Goal: Task Accomplishment & Management: Use online tool/utility

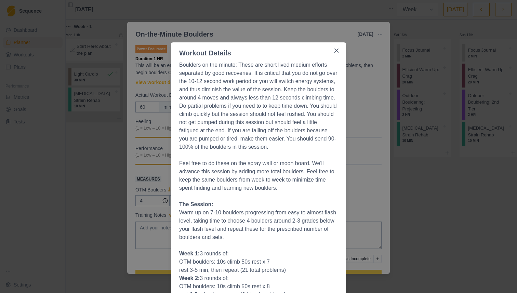
click at [387, 50] on div "Workout Details Boulders on the minute: These are short lived medium efforts se…" at bounding box center [258, 146] width 517 height 293
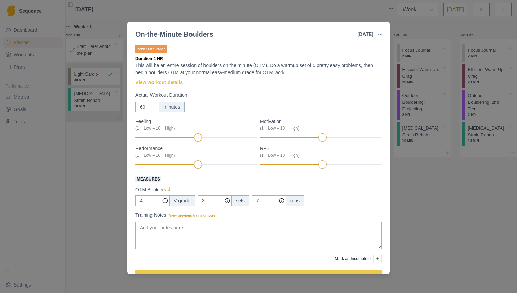
scroll to position [73, 0]
click at [428, 16] on div "On-the-Minute Boulders 12 Aug 2025 Link To Goal View Workout Metrics Edit Origi…" at bounding box center [258, 146] width 517 height 293
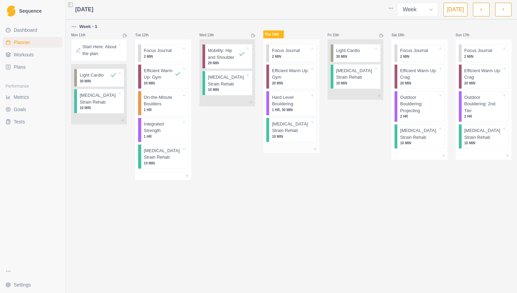
click at [290, 62] on div "Focus Journal 2 MIN" at bounding box center [291, 53] width 50 height 18
click at [293, 51] on p "Focus Journal" at bounding box center [286, 50] width 28 height 7
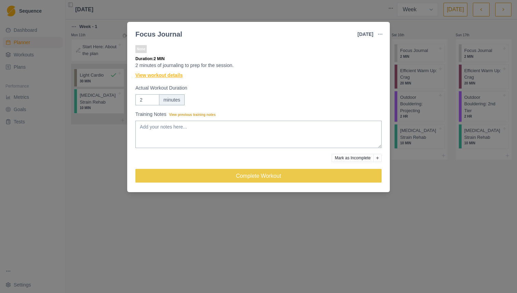
click at [179, 76] on link "View workout details" at bounding box center [158, 75] width 47 height 7
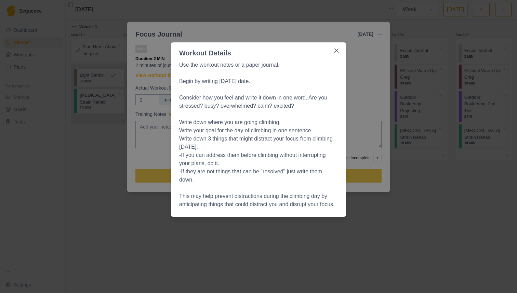
click at [361, 70] on div "Workout Details Use the workout notes or a paper journal. Begin by writing [DAT…" at bounding box center [258, 146] width 517 height 293
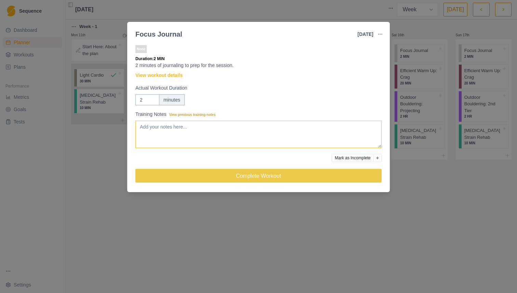
click at [275, 130] on textarea "Training Notes View previous training notes" at bounding box center [258, 134] width 246 height 27
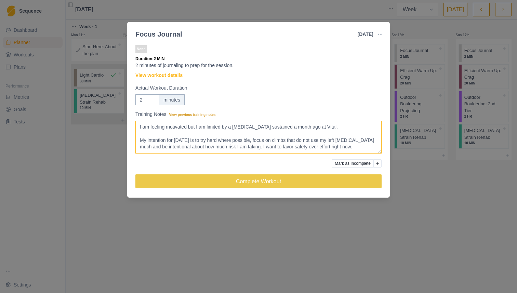
drag, startPoint x: 380, startPoint y: 145, endPoint x: 380, endPoint y: 168, distance: 23.2
click at [380, 153] on textarea "I am feeling motivated but I am limited by a [MEDICAL_DATA] sustained a month a…" at bounding box center [258, 137] width 246 height 33
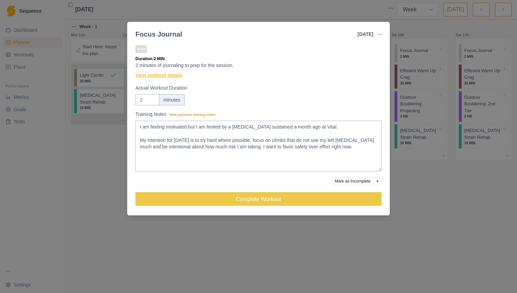
click at [169, 75] on link "View workout details" at bounding box center [158, 75] width 47 height 7
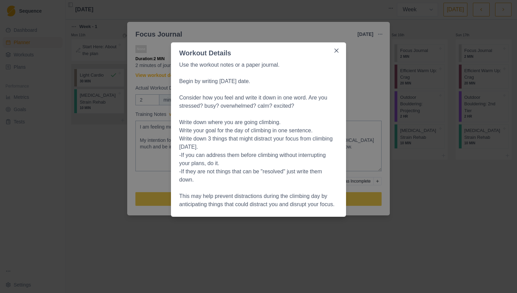
click at [157, 78] on div "Workout Details Use the workout notes or a paper journal. Begin by writing [DAT…" at bounding box center [258, 146] width 517 height 293
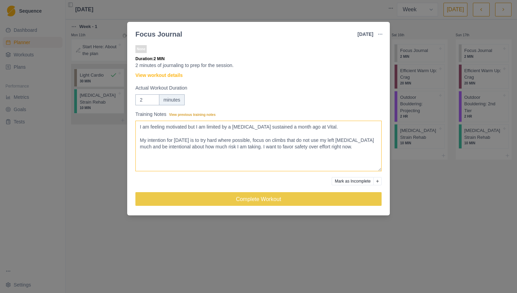
click at [345, 158] on textarea "I am feeling motivated but I am limited by a [MEDICAL_DATA] sustained a month a…" at bounding box center [258, 146] width 246 height 51
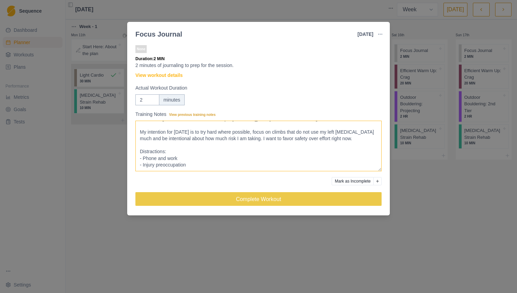
scroll to position [8, 0]
paste textarea "- Frustration from"
type textarea "I am feeling motivated but I am limited by a [MEDICAL_DATA] sustained a month a…"
click at [320, 191] on div "None Duration: 2 MIN 2 minutes of journaling to prep for the session. View work…" at bounding box center [258, 128] width 246 height 169
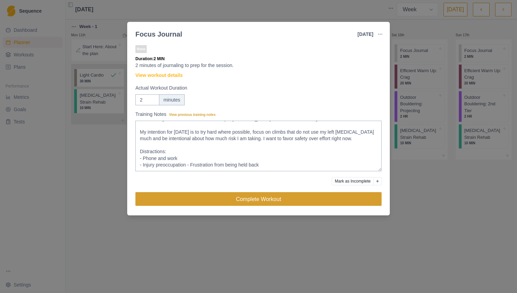
click at [313, 199] on button "Complete Workout" at bounding box center [258, 199] width 246 height 14
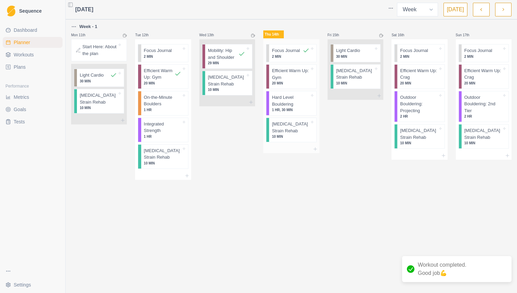
click at [294, 74] on p "Efficient Warm Up: Gym" at bounding box center [290, 73] width 37 height 13
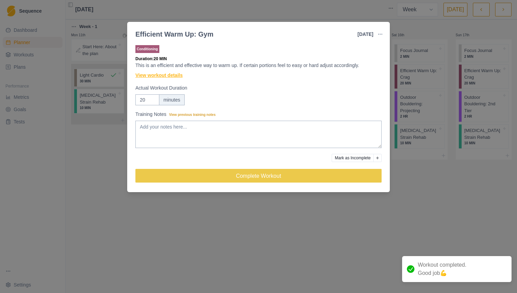
click at [160, 75] on link "View workout details" at bounding box center [158, 75] width 47 height 7
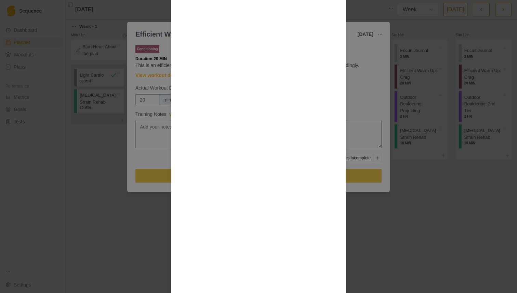
scroll to position [0, 0]
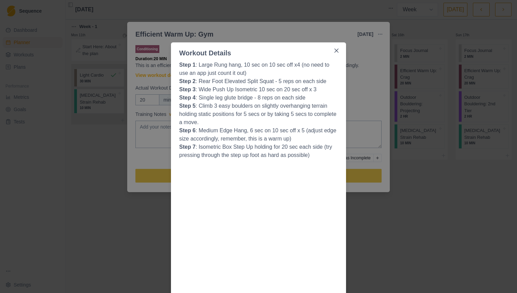
click at [374, 75] on div "Workout Details Step 1 : Large Rung hang, 10 sec on 10 sec off x4 (no need to u…" at bounding box center [258, 146] width 517 height 293
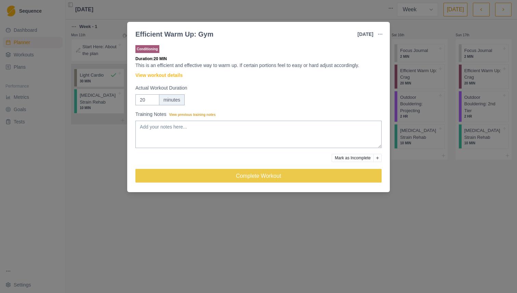
click at [208, 167] on div "Conditioning Duration: 20 MIN This is an efficient and effective way to warm up…" at bounding box center [258, 117] width 246 height 146
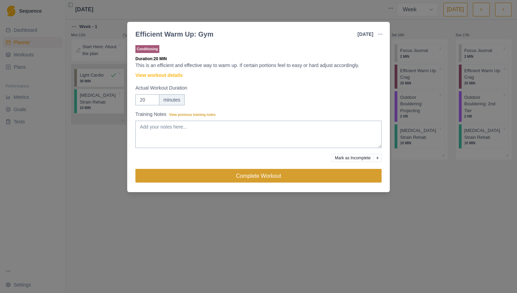
click at [208, 179] on button "Complete Workout" at bounding box center [258, 176] width 246 height 14
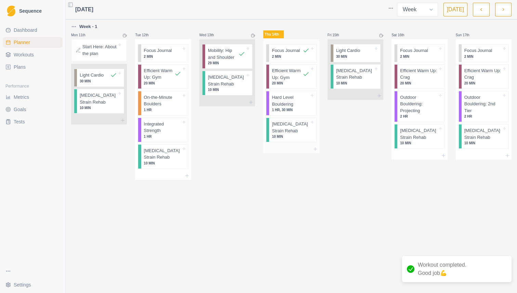
click at [300, 108] on p "1 HR, 30 MIN" at bounding box center [290, 109] width 37 height 5
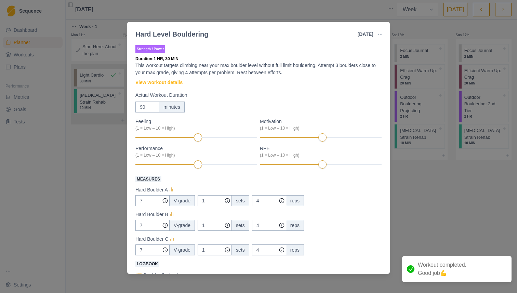
click at [428, 104] on div "Hard Level Bouldering [DATE] Link To Goal View Workout Metrics Edit Original Wo…" at bounding box center [258, 146] width 517 height 293
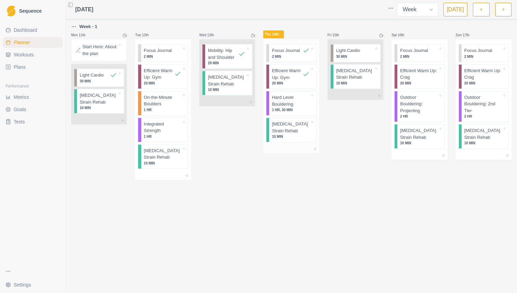
click at [300, 107] on p "Hard Level Bouldering" at bounding box center [290, 100] width 37 height 13
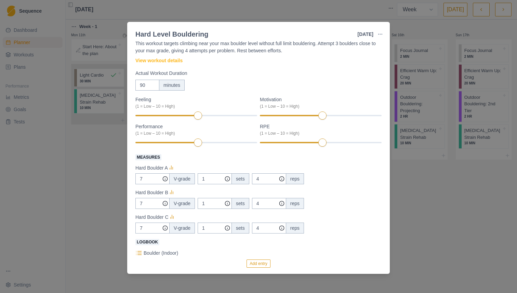
scroll to position [17, 0]
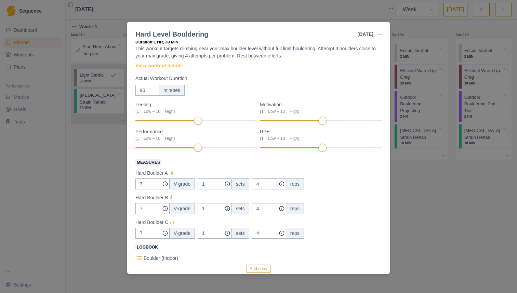
click at [165, 62] on div "Strength / Power Duration: 1 HR, 30 MIN This workout targets climbing near your…" at bounding box center [258, 192] width 246 height 330
click at [165, 65] on link "View workout details" at bounding box center [158, 65] width 47 height 7
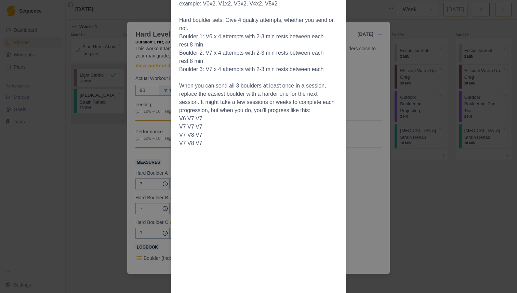
scroll to position [230, 0]
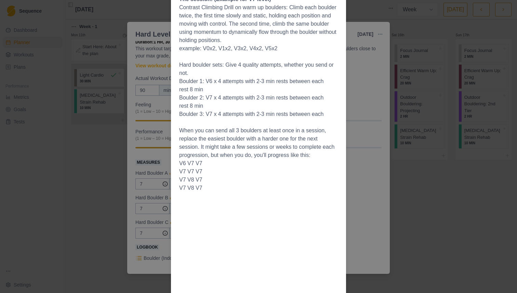
click at [375, 113] on div "Workout Details This workout is based around your max in-a-day boulder grade, (…" at bounding box center [258, 146] width 517 height 293
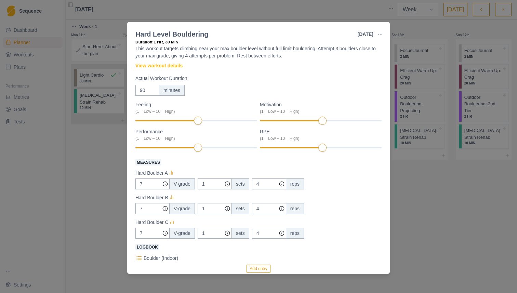
scroll to position [38, 0]
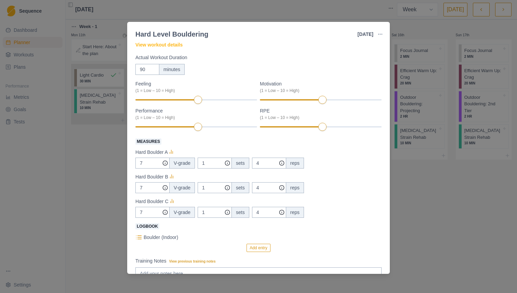
click at [167, 239] on p "Boulder (Indoor)" at bounding box center [161, 237] width 35 height 7
click at [266, 248] on button "Add entry" at bounding box center [258, 248] width 24 height 8
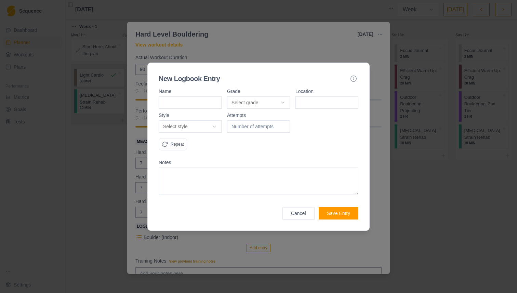
click at [300, 211] on button "Cancel" at bounding box center [298, 213] width 32 height 12
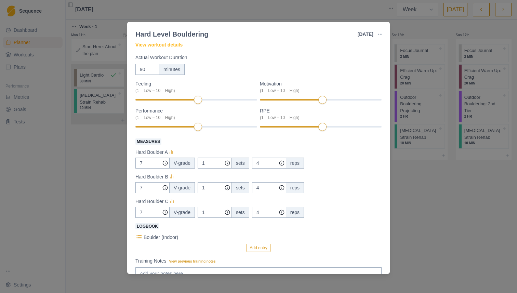
click at [158, 234] on p "Boulder (Indoor)" at bounding box center [161, 237] width 35 height 7
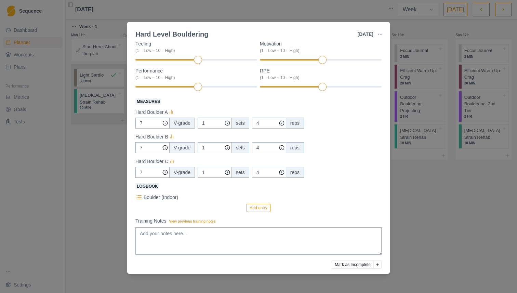
scroll to position [91, 0]
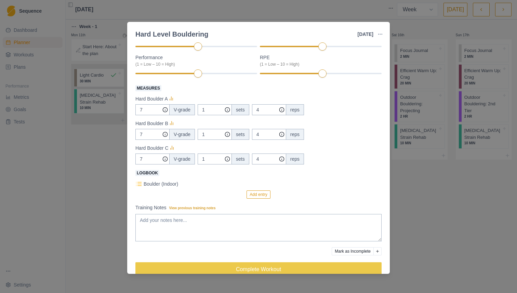
click at [139, 183] on icon at bounding box center [138, 183] width 7 height 7
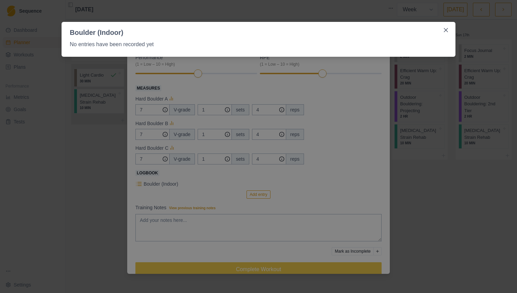
click at [212, 189] on div "Boulder (Indoor) No entries have been recorded yet" at bounding box center [258, 146] width 517 height 293
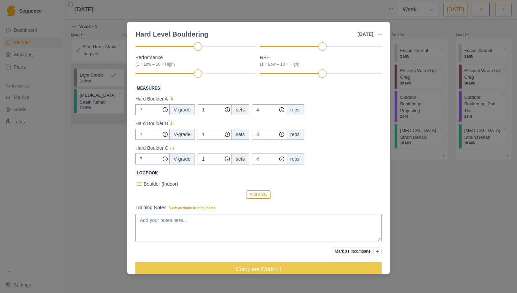
click at [255, 195] on button "Add entry" at bounding box center [258, 194] width 24 height 8
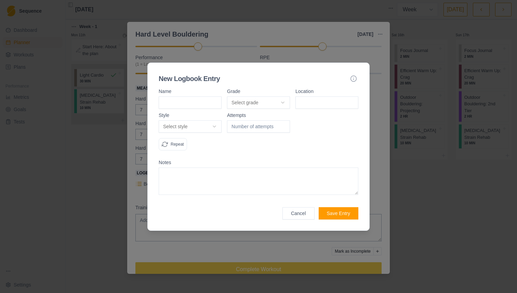
type input "P"
type input "Opium"
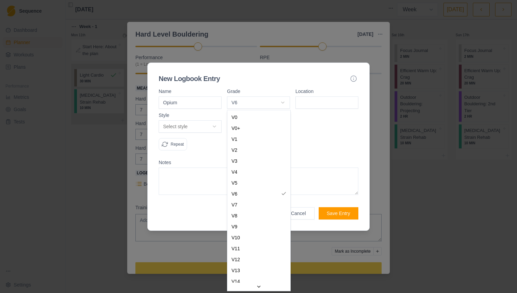
select select "a2a0e934-e7b9-4e05-bd2a-c345c5bfab76"
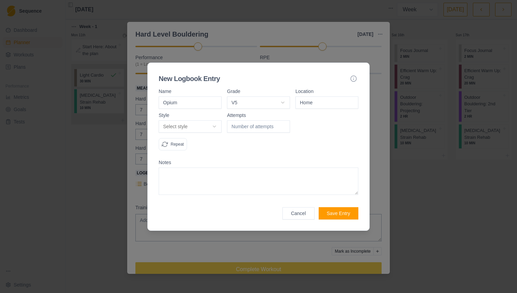
type input "Home"
click at [203, 120] on body "Sequence Dashboard Planner Workouts Plans Performance Metrics Goals Tests Setti…" at bounding box center [258, 146] width 517 height 293
select select "flash"
click at [228, 132] on div at bounding box center [258, 134] width 63 height 43
click at [339, 216] on button "Save Entry" at bounding box center [338, 213] width 40 height 12
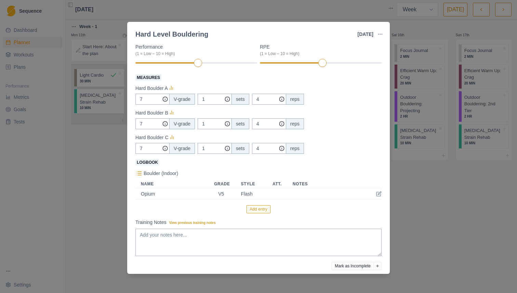
scroll to position [103, 0]
click at [148, 98] on input "7" at bounding box center [152, 98] width 34 height 11
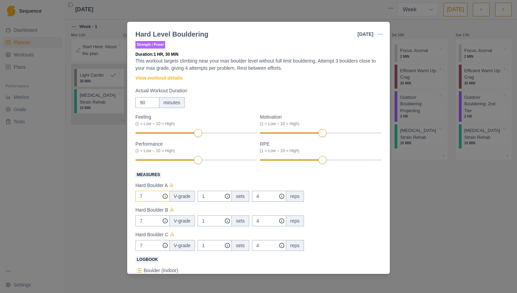
scroll to position [0, 0]
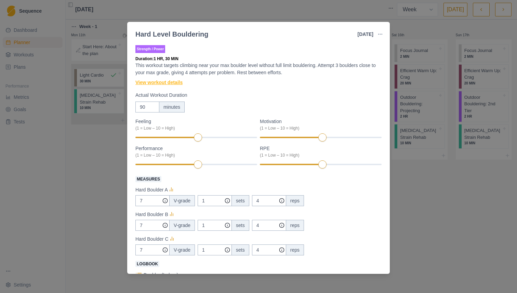
click at [165, 82] on link "View workout details" at bounding box center [158, 82] width 47 height 7
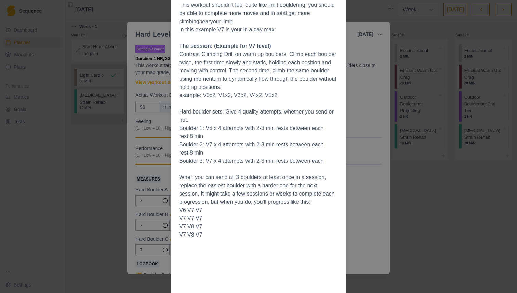
scroll to position [180, 0]
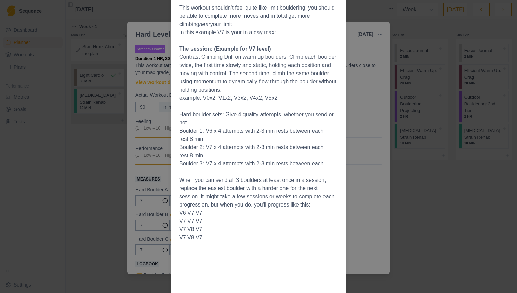
click at [373, 172] on div "Workout Details This workout is based around your max in-a-day boulder grade, (…" at bounding box center [258, 146] width 517 height 293
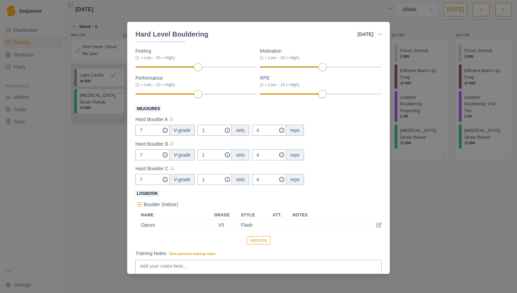
scroll to position [73, 0]
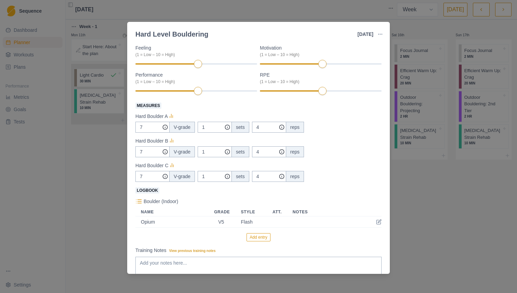
click at [263, 236] on button "Add entry" at bounding box center [258, 237] width 24 height 8
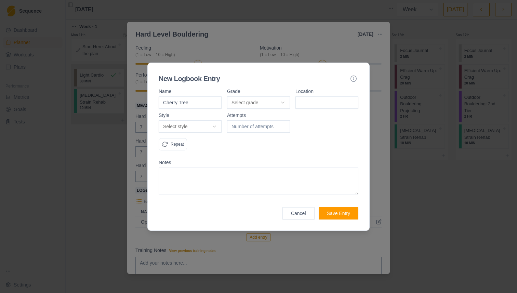
type input "Cherry Tree"
select select "7b6a862c-bca5-4c06-9578-13a9ae5e87e9"
type input "Home"
click at [207, 133] on div "Select style Onsight Flash Redpoint Attempt Work Repeat" at bounding box center [190, 135] width 63 height 30
click at [208, 123] on body "Sequence Dashboard Planner Workouts Plans Performance Metrics Goals Tests Setti…" at bounding box center [258, 146] width 517 height 293
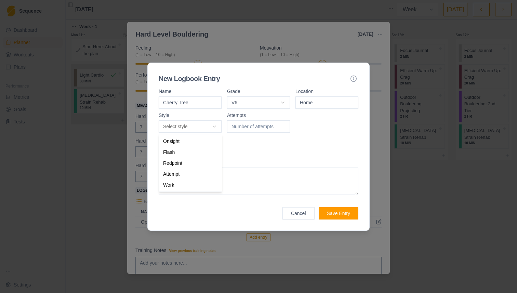
select select "flash"
click at [248, 132] on div at bounding box center [258, 134] width 63 height 43
click at [338, 213] on button "Save Entry" at bounding box center [338, 213] width 40 height 12
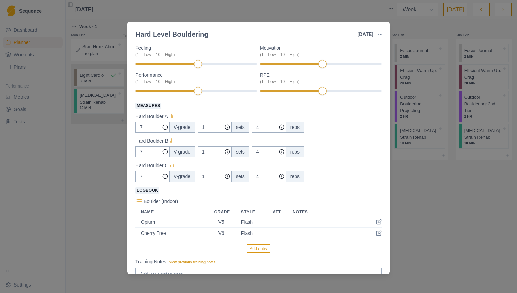
click at [257, 248] on button "Add entry" at bounding box center [258, 248] width 24 height 8
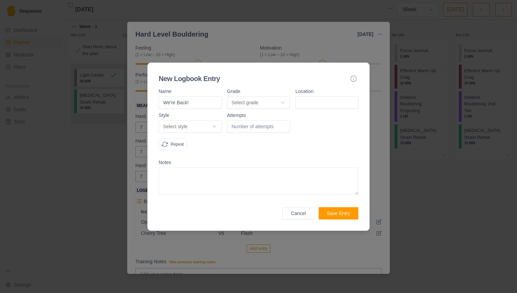
type input "We're Back!"
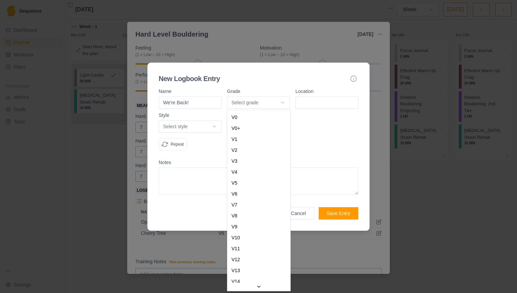
click at [254, 99] on body "Sequence Dashboard Planner Workouts Plans Performance Metrics Goals Tests Setti…" at bounding box center [258, 146] width 517 height 293
select select "d04ea2db-2fb6-4ef7-9aab-1a70d344ea82"
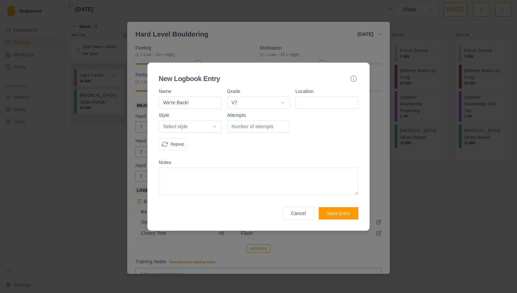
click at [309, 102] on input at bounding box center [326, 102] width 63 height 12
type input "Home"
click at [195, 131] on body "Sequence Dashboard Planner Workouts Plans Performance Metrics Goals Tests Setti…" at bounding box center [258, 146] width 517 height 293
select select "attempt"
click at [250, 127] on input "number" at bounding box center [258, 126] width 63 height 12
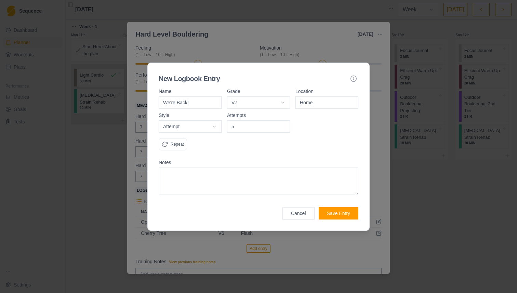
type input "5"
click at [250, 148] on div "Attempts 5" at bounding box center [258, 134] width 63 height 43
click at [338, 217] on button "Save Entry" at bounding box center [338, 213] width 40 height 12
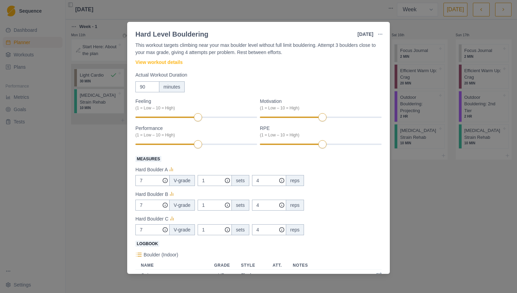
scroll to position [0, 0]
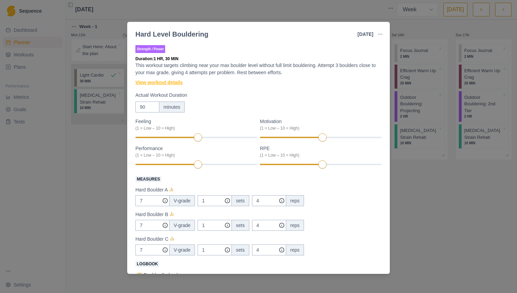
click at [177, 81] on link "View workout details" at bounding box center [158, 82] width 47 height 7
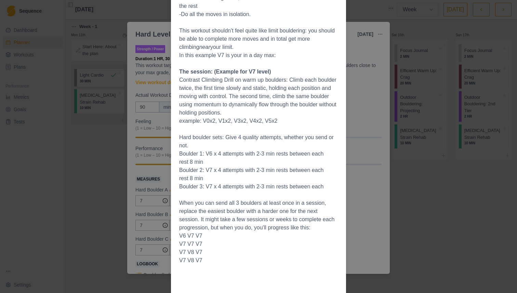
scroll to position [158, 0]
click at [162, 131] on div "Workout Details This workout is based around your max in-a-day boulder grade, (…" at bounding box center [258, 146] width 517 height 293
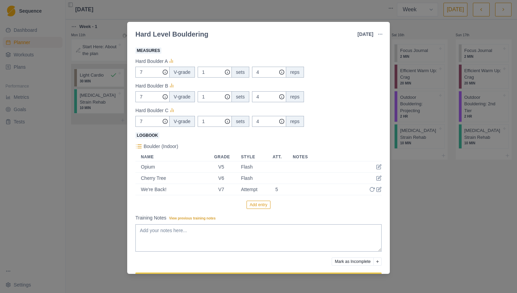
scroll to position [134, 0]
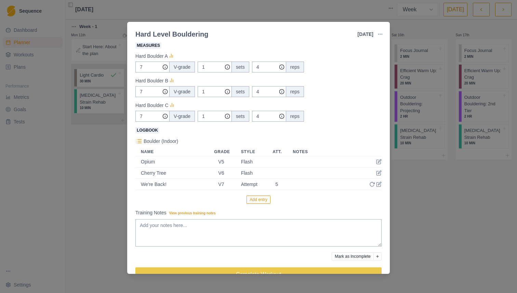
click at [260, 198] on button "Add entry" at bounding box center [258, 199] width 24 height 8
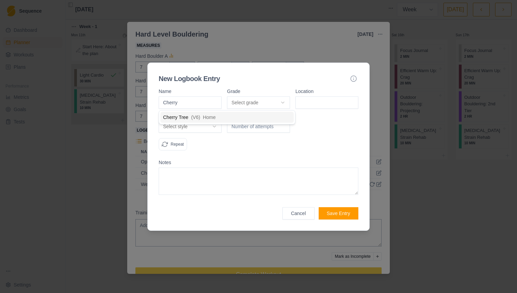
type input "Cherry T"
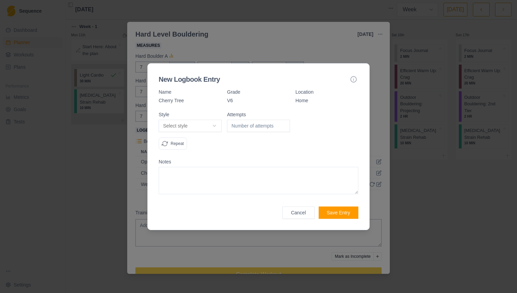
click at [214, 125] on body "Sequence Dashboard Planner Workouts Plans Performance Metrics Goals Tests Setti…" at bounding box center [258, 146] width 517 height 293
select select "flash"
click at [178, 140] on p "Repeat" at bounding box center [177, 143] width 13 height 6
click at [335, 211] on button "Save Entry" at bounding box center [338, 212] width 40 height 12
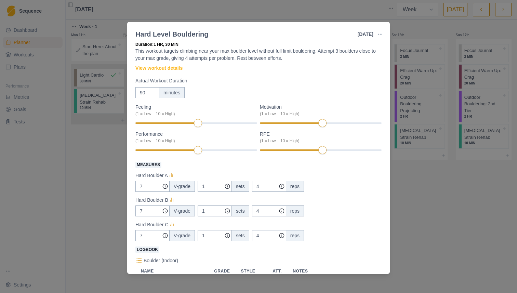
scroll to position [13, 0]
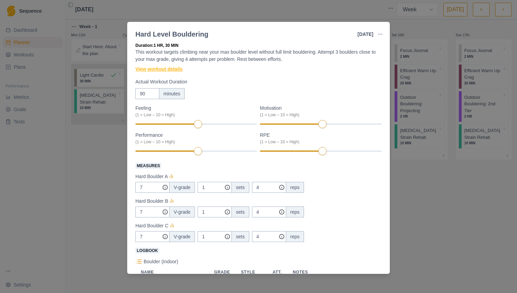
click at [167, 68] on link "View workout details" at bounding box center [158, 69] width 47 height 7
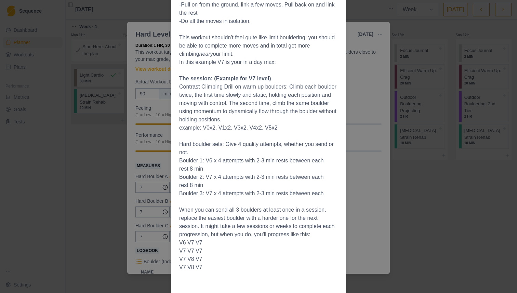
scroll to position [152, 0]
click at [356, 82] on div "Workout Details This workout is based around your max in-a-day boulder grade, (…" at bounding box center [258, 146] width 517 height 293
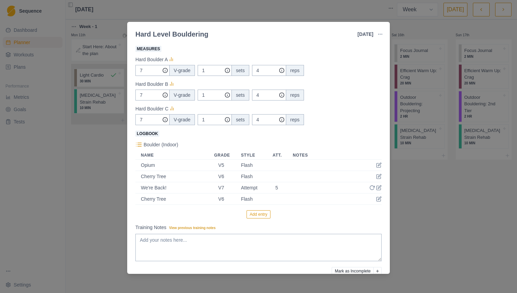
scroll to position [131, 0]
click at [263, 212] on button "Add entry" at bounding box center [258, 213] width 24 height 8
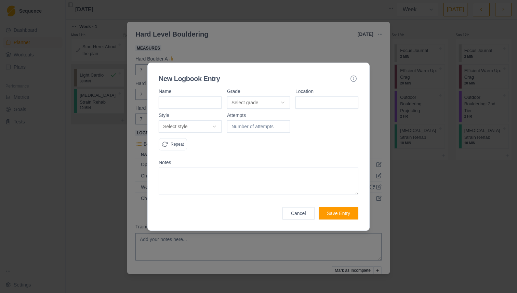
type input "C"
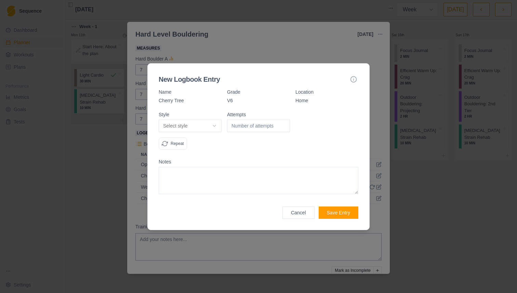
click at [180, 145] on p "Repeat" at bounding box center [177, 143] width 13 height 6
click at [209, 124] on body "Sequence Dashboard Planner Workouts Plans Performance Metrics Goals Tests Setti…" at bounding box center [258, 146] width 517 height 293
select select "attempt"
click at [256, 128] on input "number" at bounding box center [258, 126] width 63 height 12
type input "1"
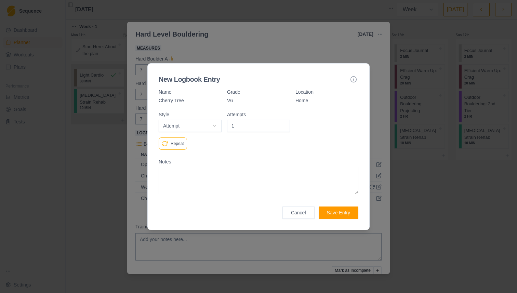
click at [344, 164] on div "Notes" at bounding box center [259, 176] width 200 height 35
click at [340, 212] on button "Save Entry" at bounding box center [338, 212] width 40 height 12
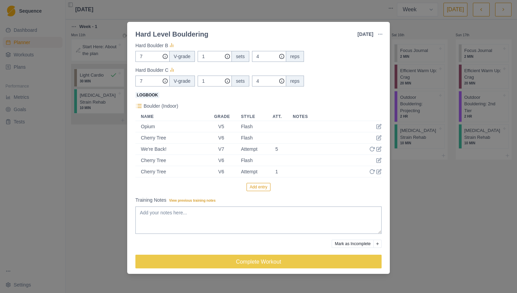
scroll to position [169, 0]
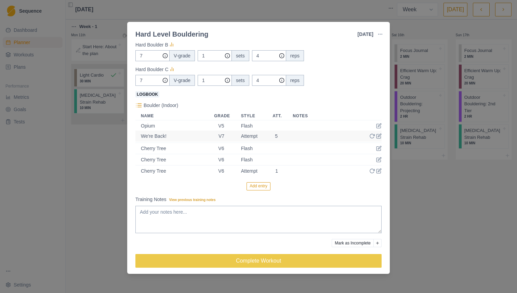
drag, startPoint x: 200, startPoint y: 149, endPoint x: 200, endPoint y: 134, distance: 14.4
click at [200, 134] on table "Name Grade Style Att. Notes Opium V5 Flash Cherry Tree V6 Flash We're Back! V7 …" at bounding box center [258, 144] width 246 height 65
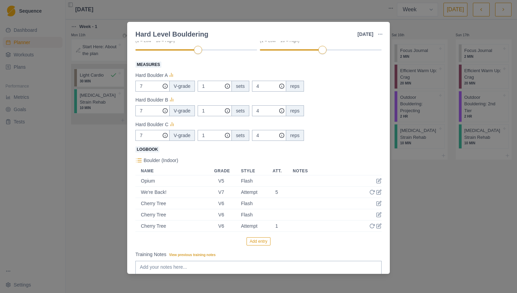
scroll to position [0, 0]
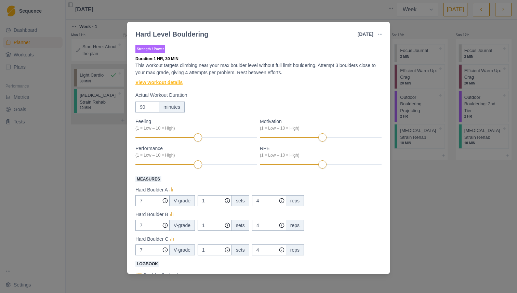
click at [159, 82] on link "View workout details" at bounding box center [158, 82] width 47 height 7
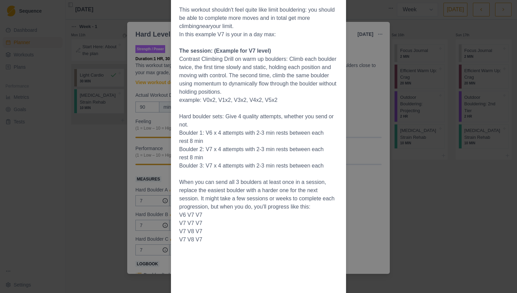
scroll to position [190, 0]
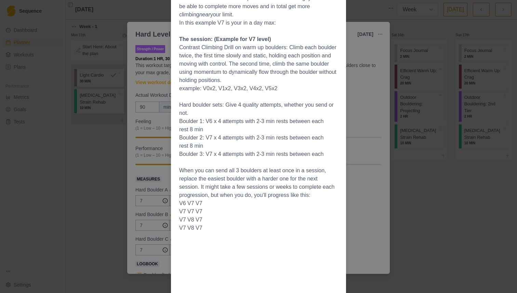
click at [367, 102] on div "Workout Details This workout is based around your max in-a-day boulder grade, (…" at bounding box center [258, 146] width 517 height 293
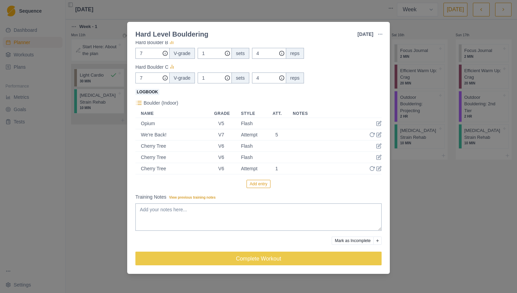
scroll to position [173, 0]
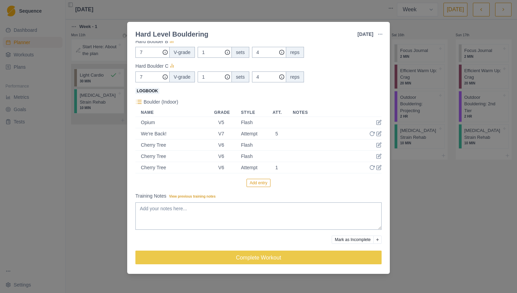
click at [250, 180] on button "Add entry" at bounding box center [258, 183] width 24 height 8
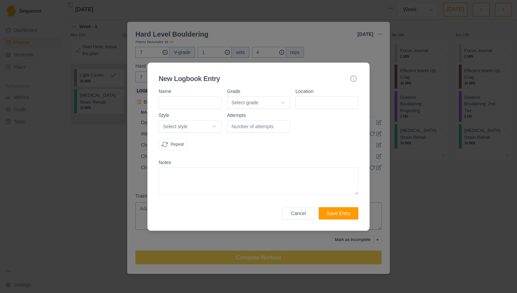
click at [213, 105] on input at bounding box center [190, 102] width 63 height 12
type input "c"
select select "7b6a862c-bca5-4c06-9578-13a9ae5e87e9"
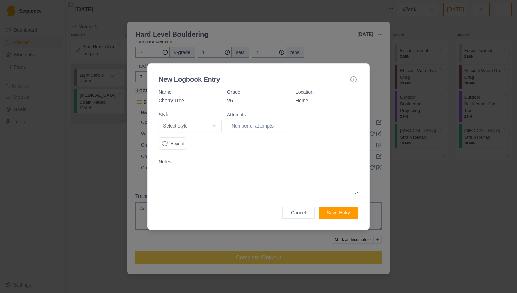
click at [207, 122] on body "Sequence Dashboard Planner Workouts Plans Performance Metrics Goals Tests Setti…" at bounding box center [258, 146] width 517 height 293
click at [196, 125] on body "Sequence Dashboard Planner Workouts Plans Performance Metrics Goals Tests Setti…" at bounding box center [258, 146] width 517 height 293
select select "redpoint"
click at [261, 123] on input "number" at bounding box center [258, 126] width 63 height 12
type input "1"
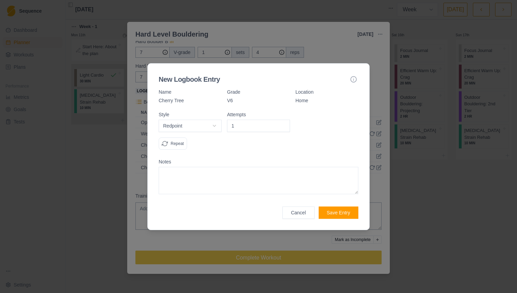
click at [266, 147] on div "Attempts 1" at bounding box center [258, 133] width 63 height 43
click at [184, 146] on div "Repeat" at bounding box center [173, 143] width 28 height 12
click at [344, 210] on button "Save Entry" at bounding box center [338, 212] width 40 height 12
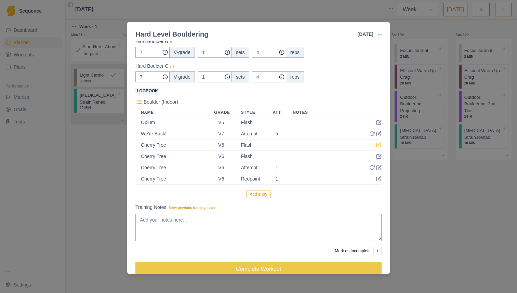
click at [378, 144] on icon at bounding box center [379, 143] width 3 height 3
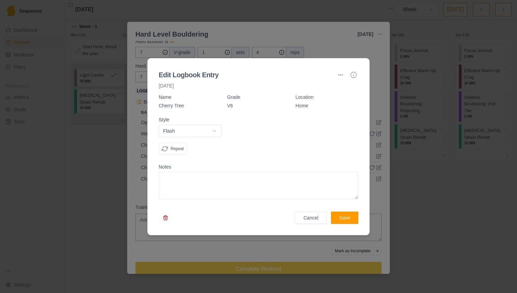
click at [206, 132] on body "Sequence Dashboard Planner Workouts Plans Performance Metrics Goals Tests Setti…" at bounding box center [258, 146] width 517 height 293
select select "redpoint"
click at [253, 132] on input "number" at bounding box center [258, 131] width 63 height 12
type input "1"
click at [301, 143] on div at bounding box center [326, 138] width 63 height 43
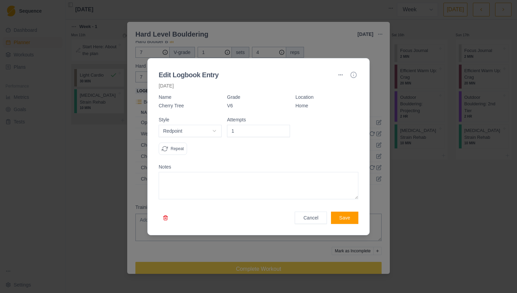
click at [166, 146] on icon at bounding box center [165, 149] width 6 height 6
click at [326, 211] on div "Cancel Save" at bounding box center [259, 213] width 200 height 21
click at [339, 211] on div "Cancel Save" at bounding box center [259, 213] width 200 height 21
click at [339, 214] on button "Save" at bounding box center [344, 218] width 27 height 12
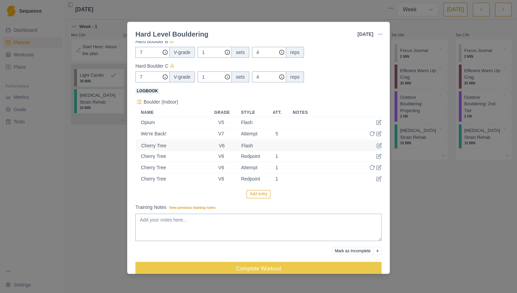
drag, startPoint x: 207, startPoint y: 157, endPoint x: 207, endPoint y: 145, distance: 12.0
click at [207, 145] on table "Name Grade Style Att. Notes Opium V5 Flash We're Back! V7 Attempt 5 Cherry Tree…" at bounding box center [258, 146] width 246 height 76
click at [204, 166] on td "Cherry Tree" at bounding box center [171, 167] width 73 height 11
click at [268, 195] on button "Add entry" at bounding box center [258, 194] width 24 height 8
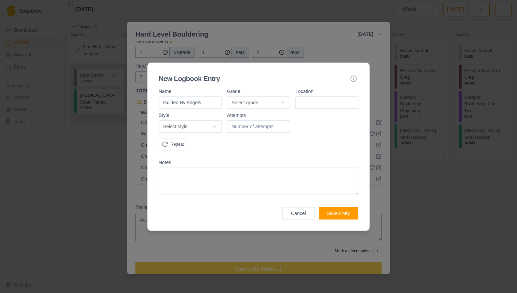
type input "Guided By Angels"
click at [260, 92] on div "Grade" at bounding box center [258, 91] width 63 height 5
click at [256, 100] on body "Sequence Dashboard Planner Workouts Plans Performance Metrics Goals Tests Setti…" at bounding box center [258, 146] width 517 height 293
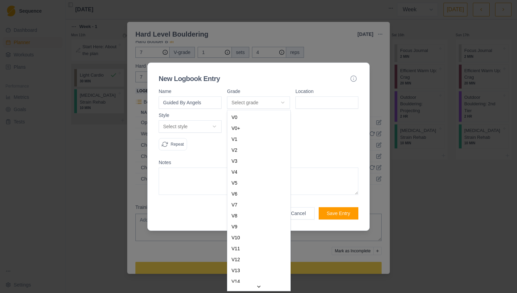
select select "7b6a862c-bca5-4c06-9578-13a9ae5e87e9"
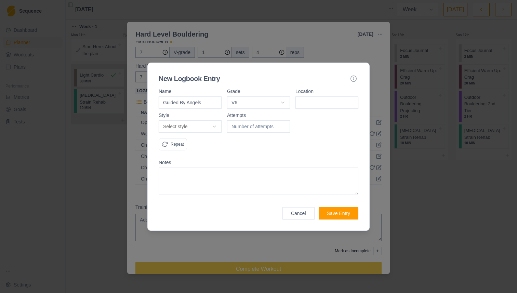
click at [310, 99] on input at bounding box center [326, 102] width 63 height 12
type input "Home"
click at [209, 125] on body "Sequence Dashboard Planner Workouts Plans Performance Metrics Goals Tests Setti…" at bounding box center [258, 146] width 517 height 293
select select "attempt"
click at [240, 125] on input "number" at bounding box center [258, 126] width 63 height 12
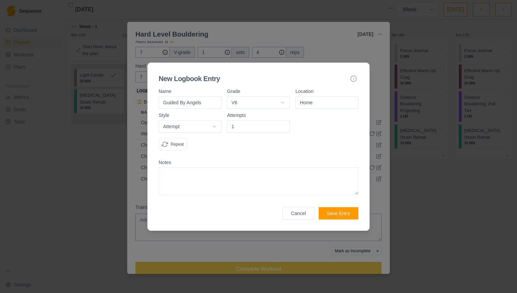
type input "1"
click at [232, 139] on div "Attempts 1" at bounding box center [258, 134] width 63 height 43
click at [336, 211] on button "Save Entry" at bounding box center [338, 213] width 40 height 12
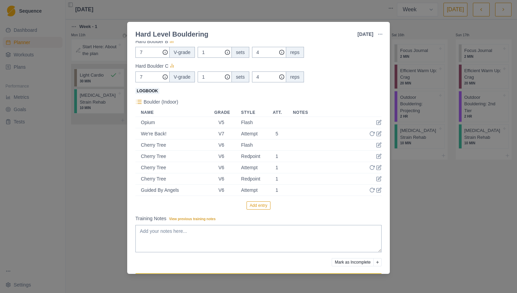
click at [259, 203] on button "Add entry" at bounding box center [258, 205] width 24 height 8
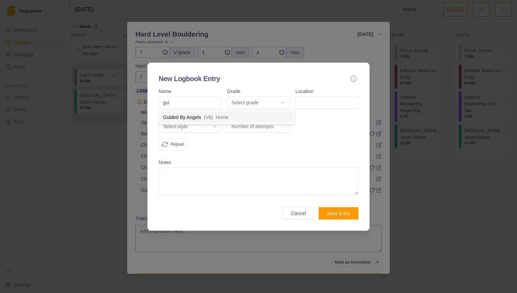
click at [197, 110] on div "Guided By Angels ( V6 ) Home" at bounding box center [227, 117] width 136 height 14
click at [194, 103] on input "gui" at bounding box center [190, 102] width 63 height 12
type input "guid"
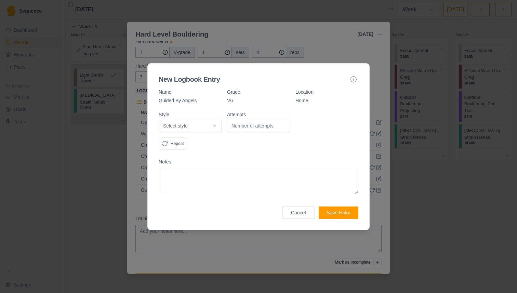
click at [190, 125] on body "Sequence Dashboard Planner Workouts Plans Performance Metrics Goals Tests Setti…" at bounding box center [258, 146] width 517 height 293
select select "attempt"
click at [254, 128] on input "number" at bounding box center [258, 126] width 63 height 12
type input "1"
click at [305, 148] on div "Goal Create project goal" at bounding box center [326, 133] width 63 height 43
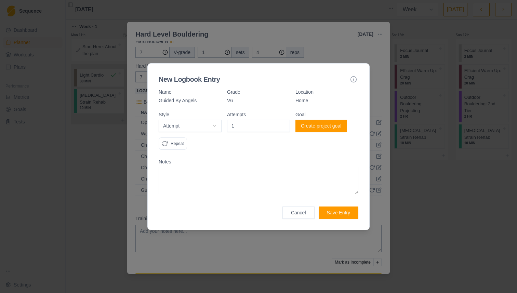
click at [318, 125] on button "Create project goal" at bounding box center [320, 126] width 51 height 12
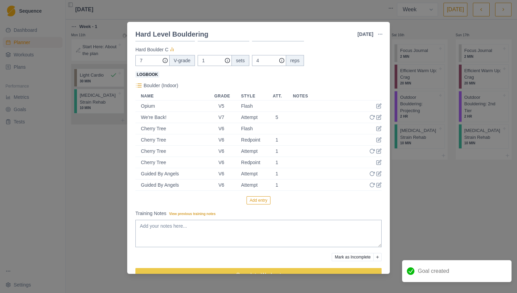
scroll to position [207, 0]
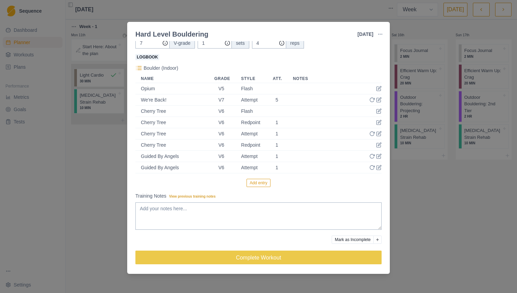
click at [262, 179] on button "Add entry" at bounding box center [258, 183] width 24 height 8
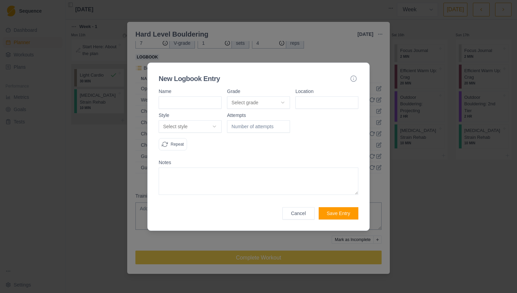
click at [199, 103] on input at bounding box center [190, 102] width 63 height 12
type input "guid"
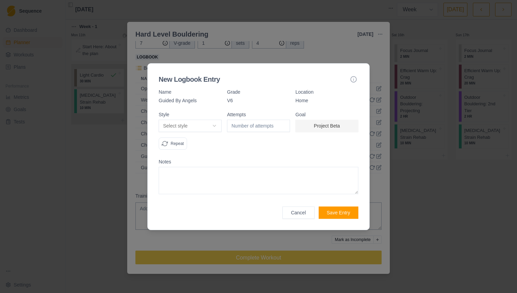
click at [212, 127] on body "Sequence Dashboard Planner Workouts Plans Performance Metrics Goals Tests Setti…" at bounding box center [258, 146] width 517 height 293
select select "redpoint"
click at [246, 130] on input "number" at bounding box center [258, 126] width 63 height 12
type input "1"
click at [250, 146] on div "Attempts 1" at bounding box center [258, 133] width 63 height 43
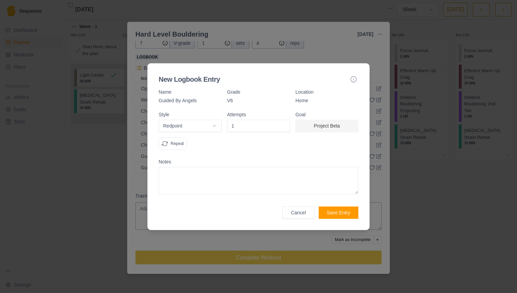
click at [350, 212] on button "Save Entry" at bounding box center [338, 212] width 40 height 12
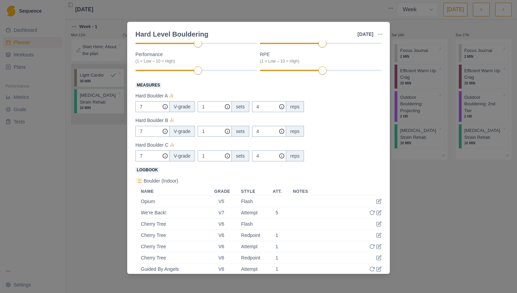
scroll to position [73, 0]
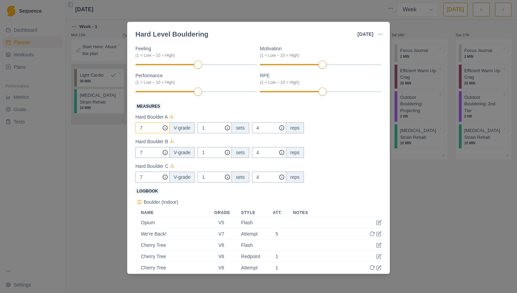
click at [152, 126] on input "7" at bounding box center [152, 127] width 34 height 11
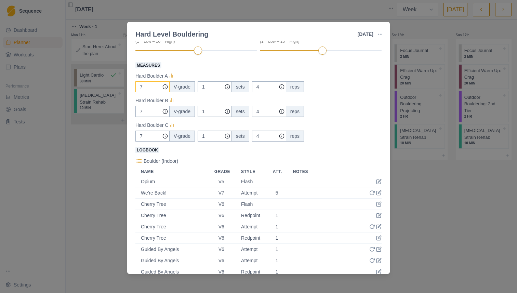
scroll to position [116, 0]
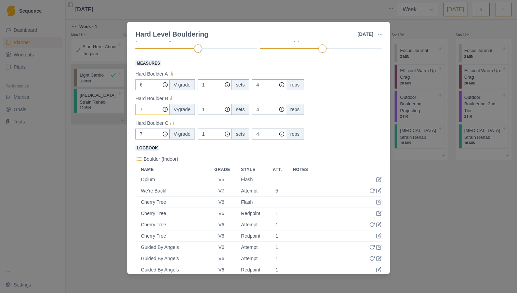
type input "6"
click at [144, 90] on input "7" at bounding box center [152, 84] width 34 height 11
click at [148, 90] on input "7" at bounding box center [152, 84] width 34 height 11
type input "6"
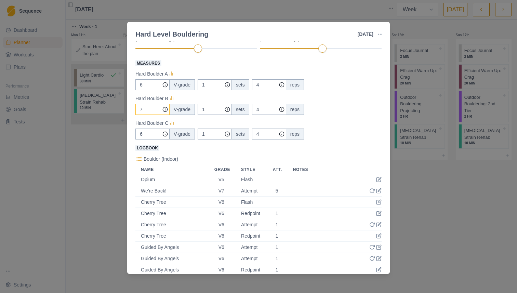
click at [146, 90] on input "7" at bounding box center [152, 84] width 34 height 11
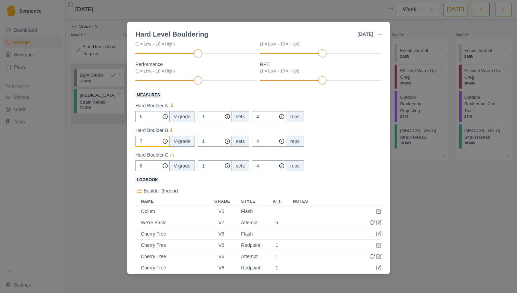
scroll to position [218, 0]
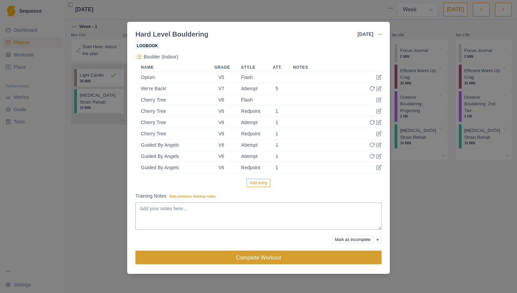
click at [217, 256] on button "Complete Workout" at bounding box center [258, 257] width 246 height 14
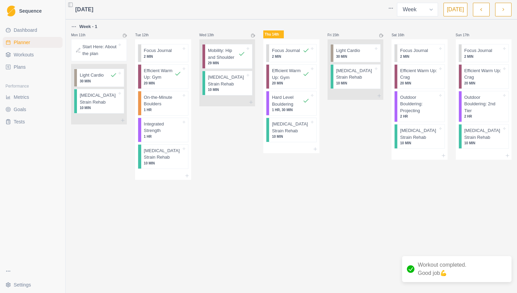
click at [236, 154] on div "Wed 13th Mobility: Hip and Shoulder 29 MIN [MEDICAL_DATA] Strain Rehab 10 MIN" at bounding box center [227, 101] width 56 height 157
